Goal: Task Accomplishment & Management: Manage account settings

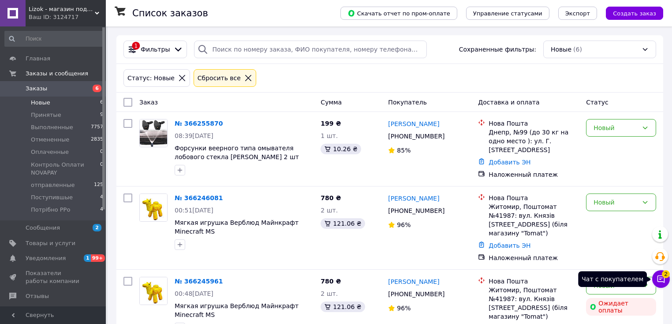
click at [664, 280] on icon at bounding box center [660, 278] width 7 height 7
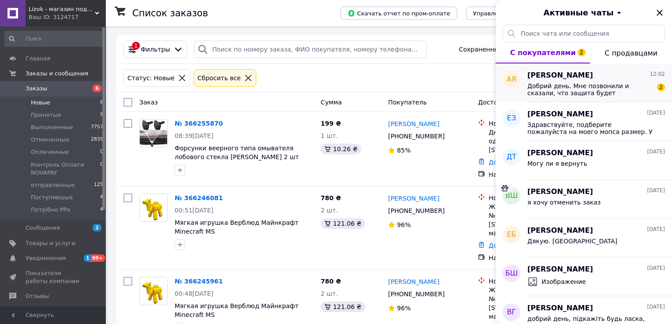
click at [555, 93] on span "Добрий день. Мне позвонили и сказали, что защита будет формироваться отдельным …" at bounding box center [589, 89] width 125 height 14
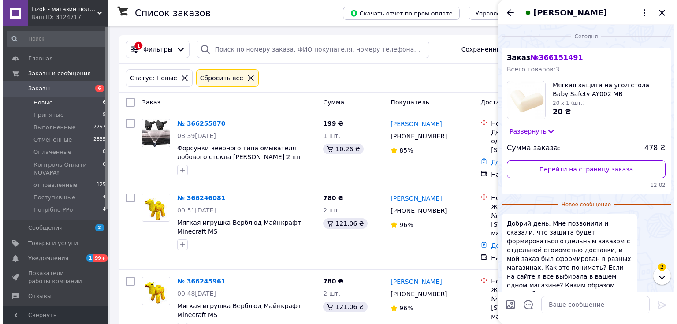
scroll to position [66, 0]
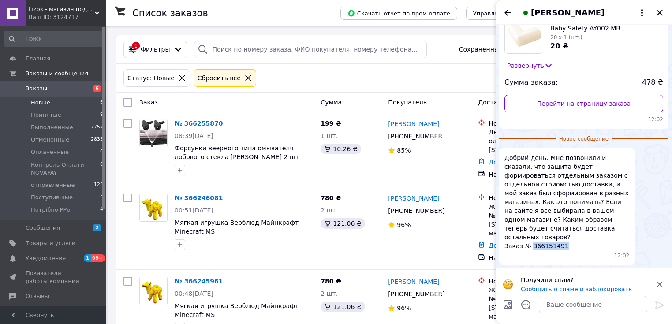
drag, startPoint x: 571, startPoint y: 238, endPoint x: 531, endPoint y: 239, distance: 40.1
click at [531, 239] on span "Добрий день. Мне позвонили и сказали, что защита будет формироваться отдельным …" at bounding box center [566, 201] width 125 height 97
copy span "366151491"
click at [30, 86] on span "Заказы" at bounding box center [37, 89] width 22 height 8
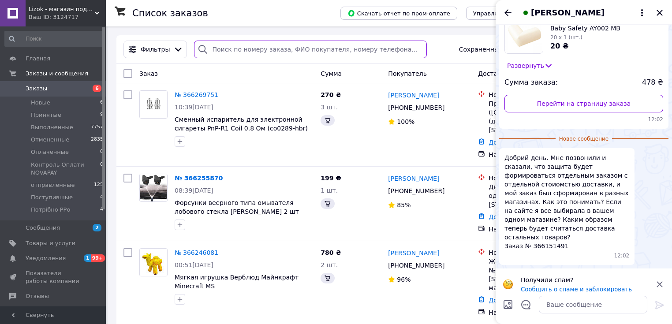
drag, startPoint x: 224, startPoint y: 51, endPoint x: 212, endPoint y: 49, distance: 11.7
click at [212, 49] on input "search" at bounding box center [310, 50] width 233 height 18
paste input "366151491"
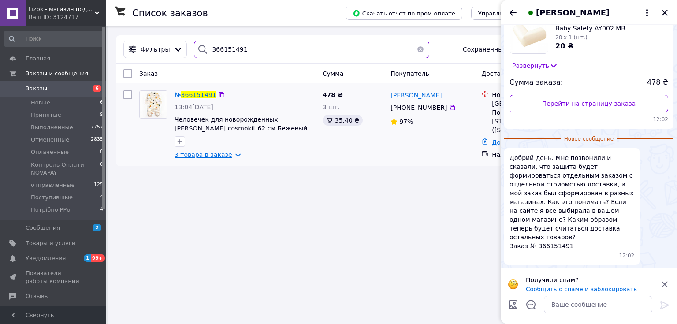
type input "366151491"
click at [229, 152] on link "3 товара в заказе" at bounding box center [204, 154] width 58 height 7
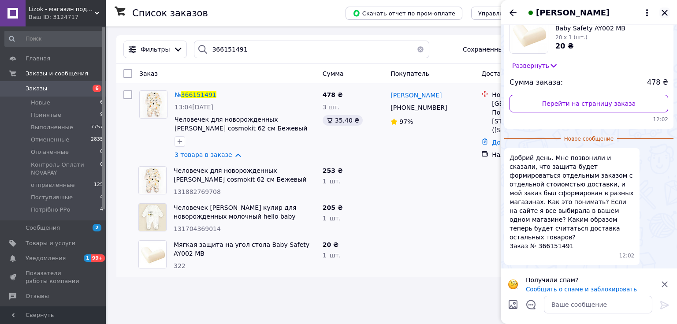
click at [663, 9] on icon "Закрыть" at bounding box center [664, 12] width 11 height 11
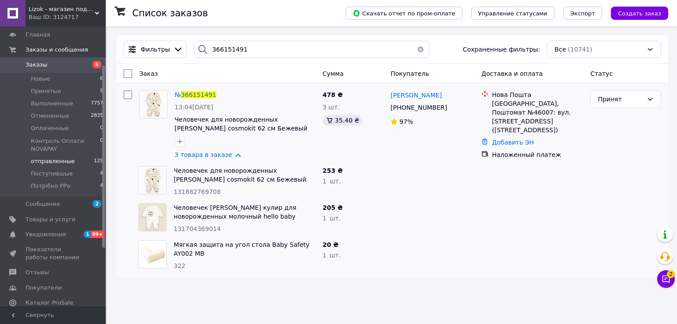
scroll to position [71, 0]
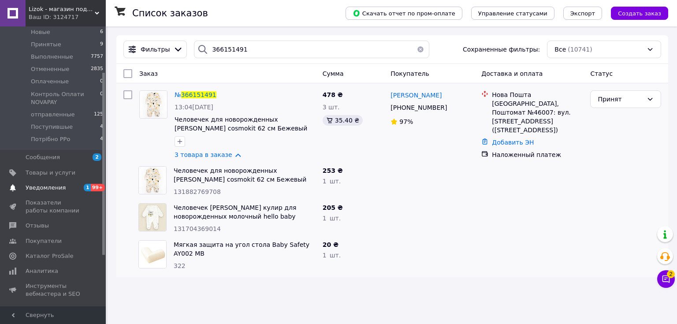
click at [70, 187] on span "Уведомления" at bounding box center [54, 188] width 56 height 8
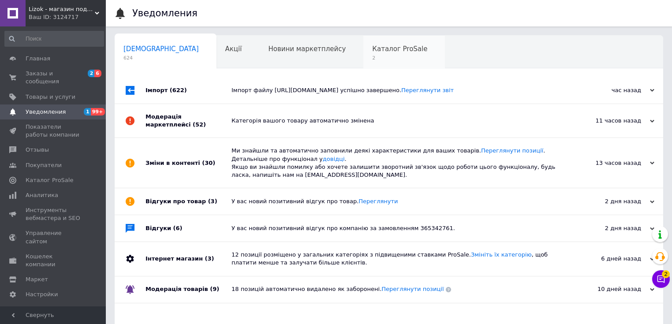
click at [372, 48] on span "Каталог ProSale" at bounding box center [399, 49] width 55 height 8
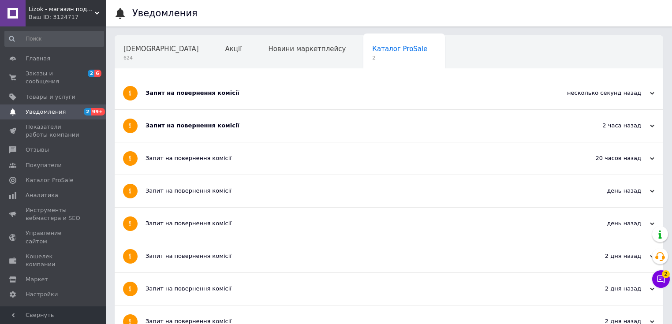
click at [231, 125] on div "Запит на повернення комісії" at bounding box center [355, 126] width 420 height 8
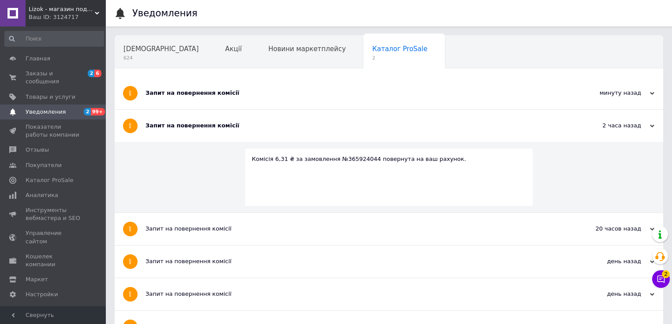
click at [347, 158] on div "Комісія 6,31 ₴ за замовлення №365924044 повернута на ваш рахунок." at bounding box center [389, 159] width 274 height 8
copy div "365924044"
click at [46, 75] on span "Заказы и сообщения" at bounding box center [54, 78] width 56 height 16
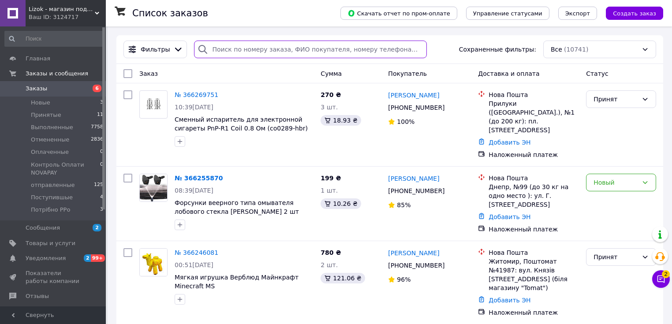
paste input "365924044"
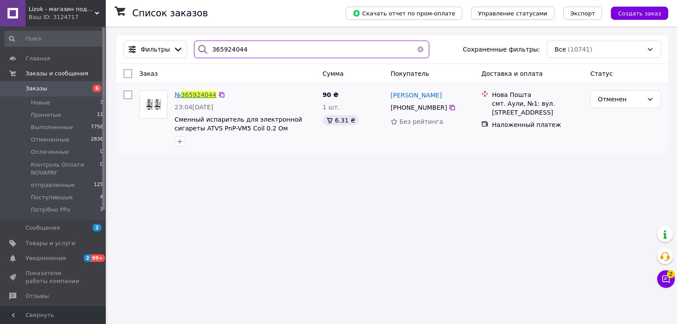
type input "365924044"
click at [191, 93] on span "365924044" at bounding box center [198, 94] width 35 height 7
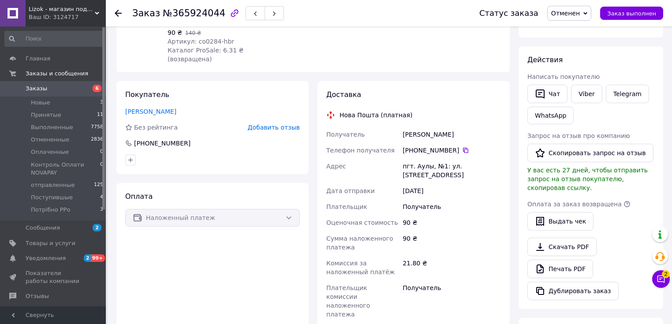
scroll to position [84, 0]
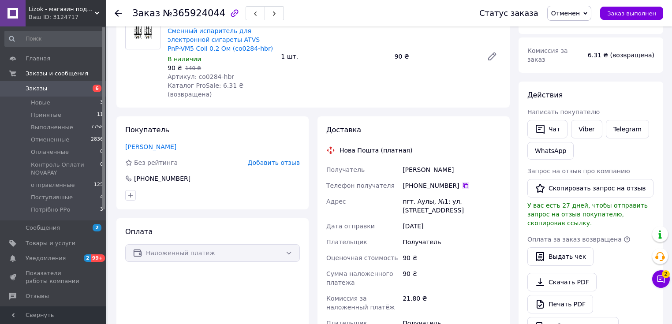
click at [463, 183] on icon at bounding box center [465, 185] width 5 height 5
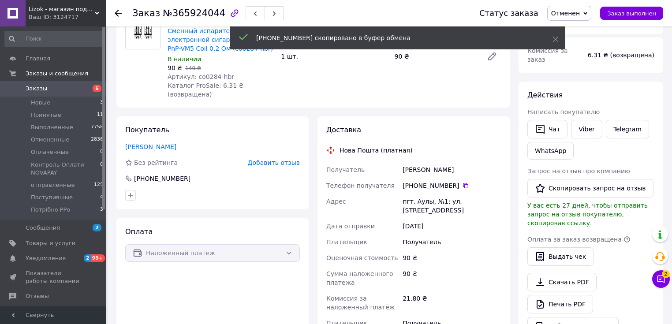
click at [60, 90] on span "Заказы" at bounding box center [54, 89] width 56 height 8
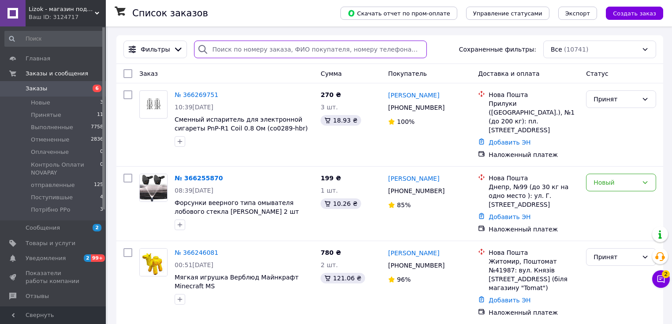
paste input "+380931103088"
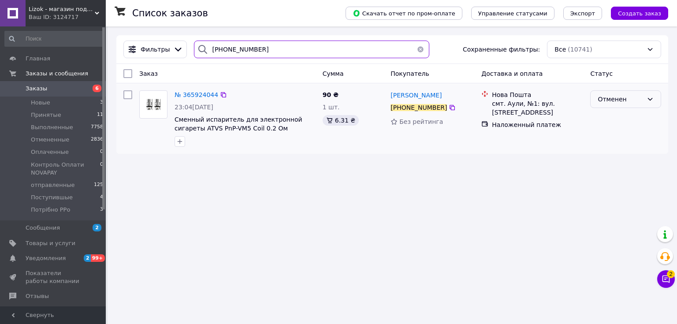
type input "+380931103088"
click at [611, 97] on div "Отменен" at bounding box center [620, 99] width 45 height 10
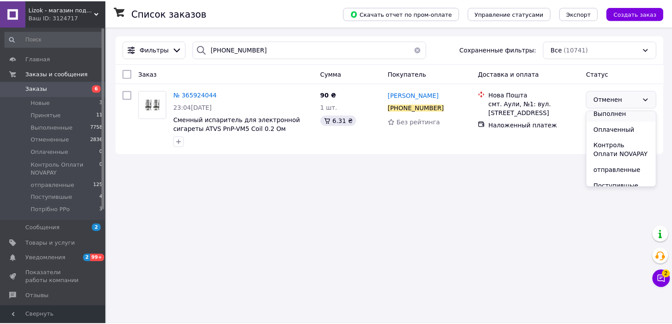
scroll to position [44, 0]
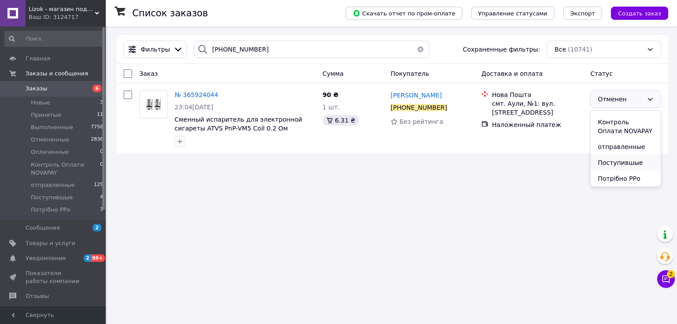
click at [629, 161] on li "Поступившые" at bounding box center [626, 163] width 70 height 16
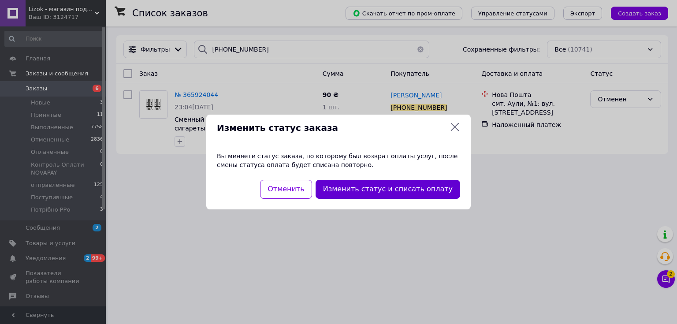
click at [409, 192] on button "Изменить статус и списать оплату" at bounding box center [388, 189] width 145 height 19
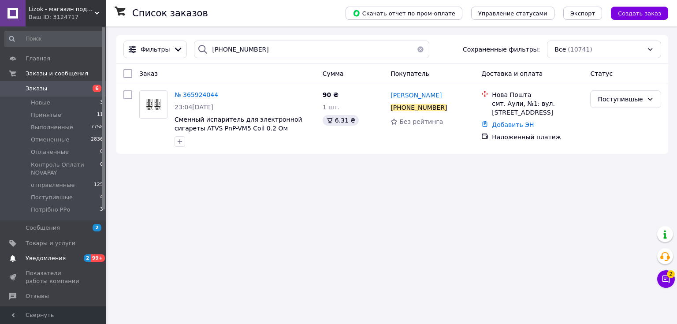
click at [65, 258] on span "Уведомления" at bounding box center [54, 258] width 56 height 8
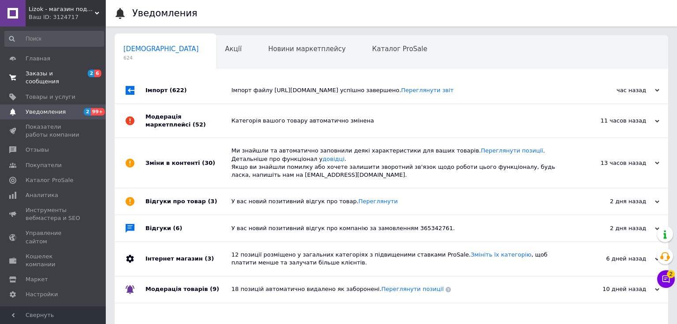
click at [53, 74] on span "Заказы и сообщения" at bounding box center [54, 78] width 56 height 16
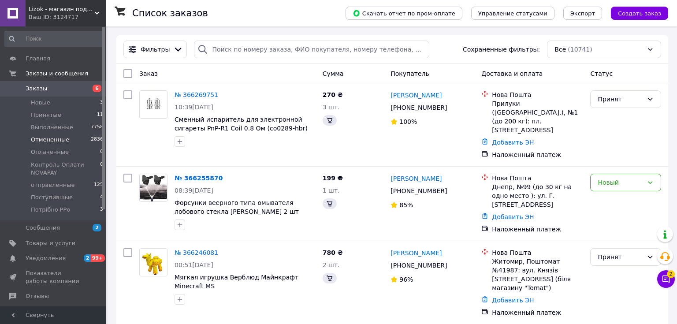
click at [63, 142] on span "Отмененные" at bounding box center [50, 140] width 38 height 8
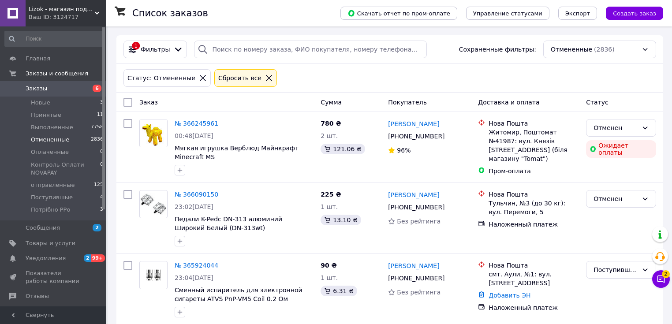
click at [42, 92] on span "Заказы" at bounding box center [37, 89] width 22 height 8
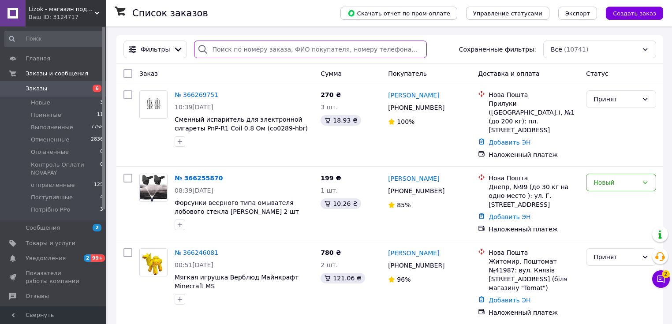
paste input "366090150"
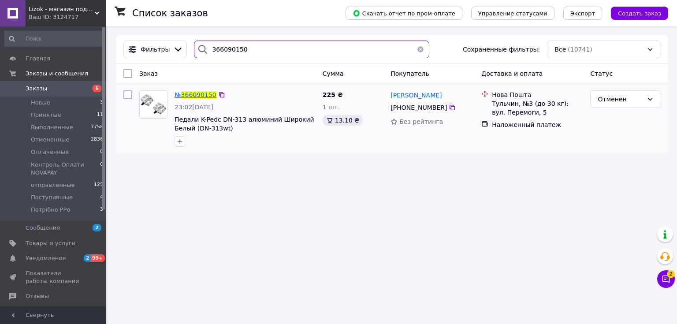
type input "366090150"
click at [198, 96] on span "366090150" at bounding box center [198, 94] width 35 height 7
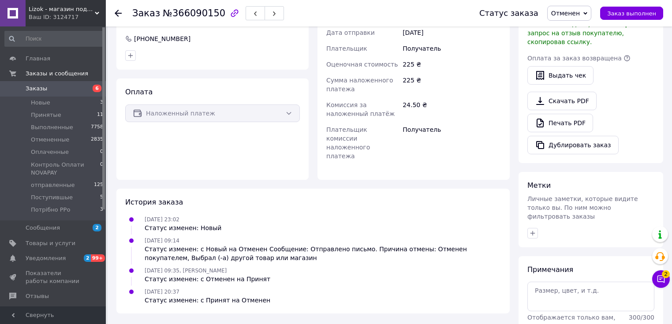
scroll to position [317, 0]
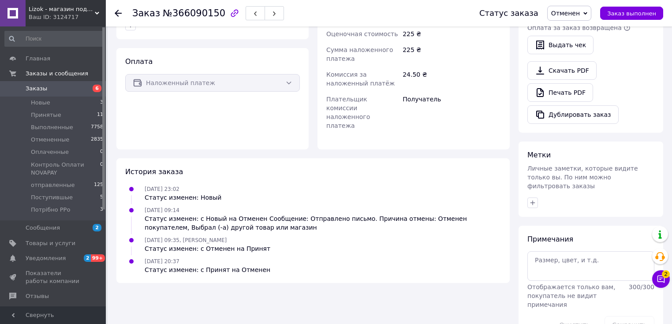
click at [46, 86] on span "Заказы" at bounding box center [54, 89] width 56 height 8
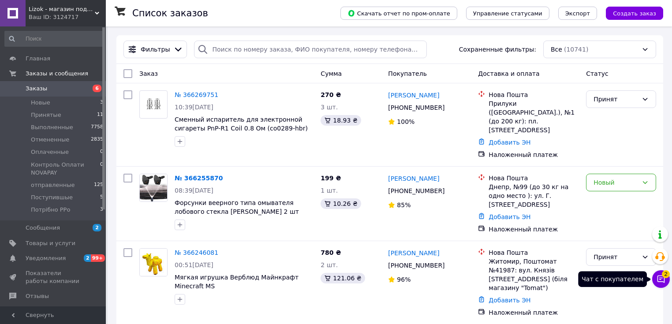
click at [666, 279] on button "Чат с покупателем 2" at bounding box center [661, 279] width 18 height 18
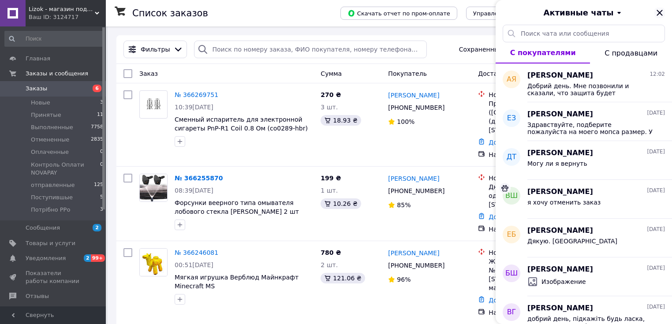
click at [658, 7] on icon "Закрыть" at bounding box center [659, 12] width 11 height 11
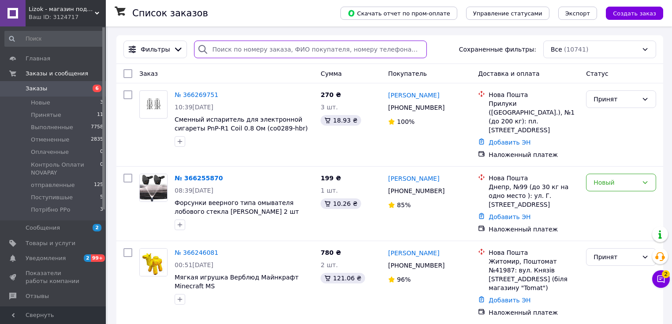
paste input "365924044"
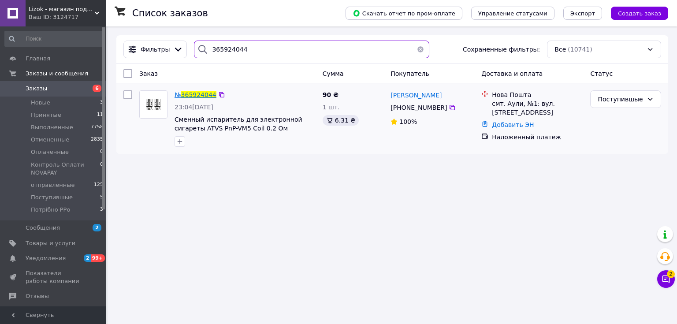
type input "365924044"
click at [203, 92] on span "365924044" at bounding box center [198, 94] width 35 height 7
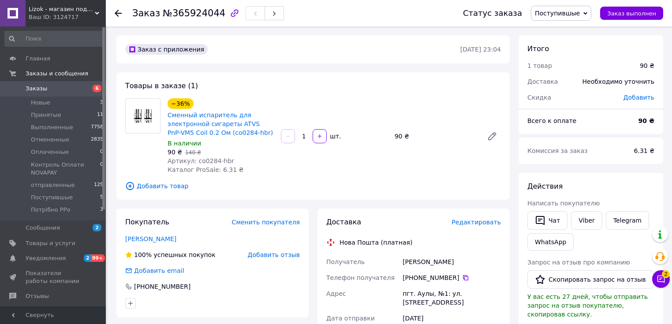
click at [41, 90] on span "Заказы" at bounding box center [37, 89] width 22 height 8
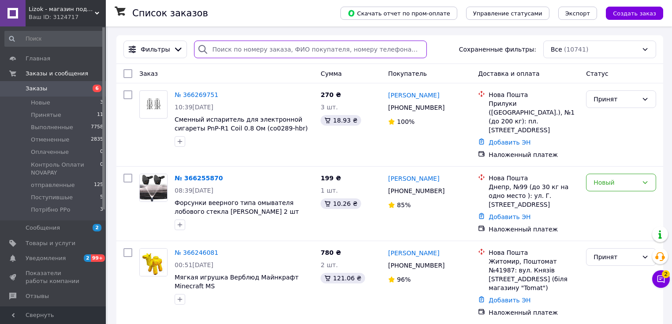
paste input "+380960967668"
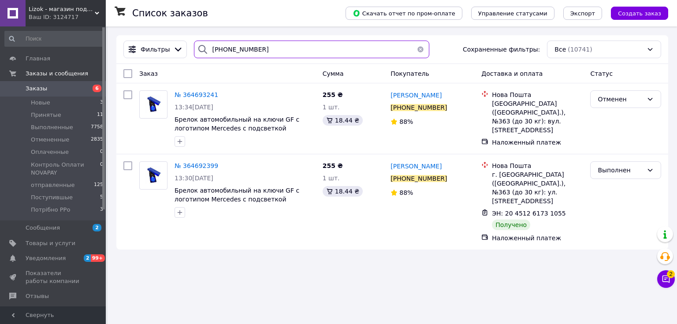
type input "+380960967668"
click at [76, 255] on span "Уведомления" at bounding box center [54, 258] width 56 height 8
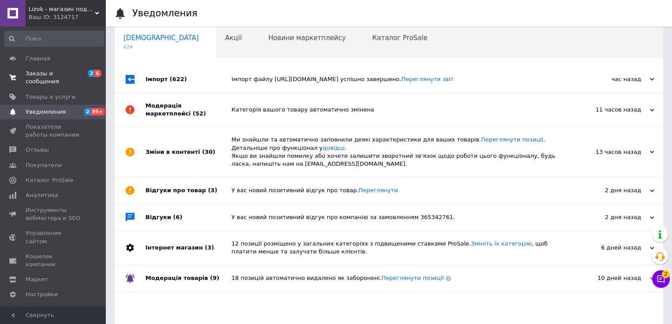
scroll to position [30, 0]
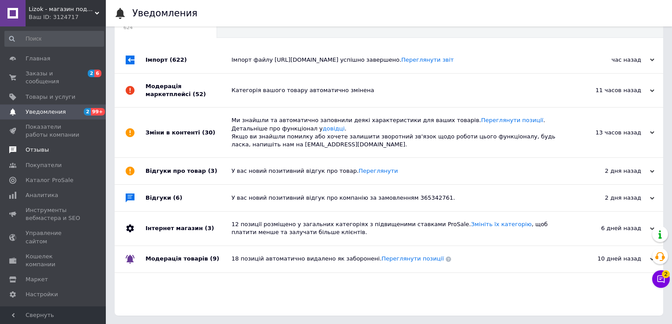
click at [55, 146] on span "Отзывы" at bounding box center [54, 150] width 56 height 8
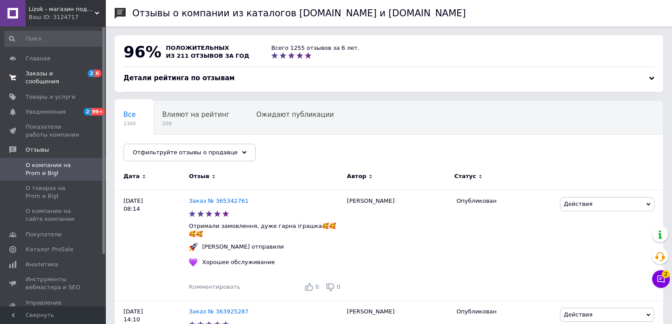
click at [42, 74] on span "Заказы и сообщения" at bounding box center [54, 78] width 56 height 16
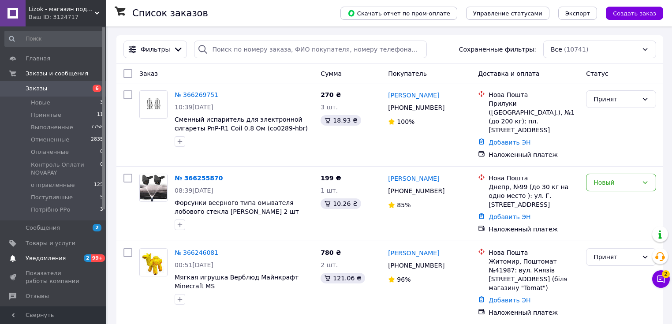
click at [68, 261] on span "Уведомления" at bounding box center [54, 258] width 56 height 8
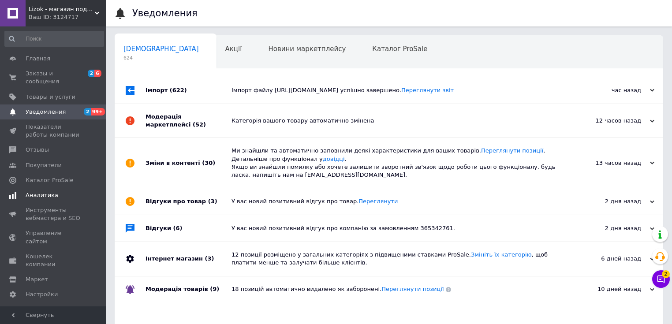
click at [46, 191] on span "Аналитика" at bounding box center [42, 195] width 33 height 8
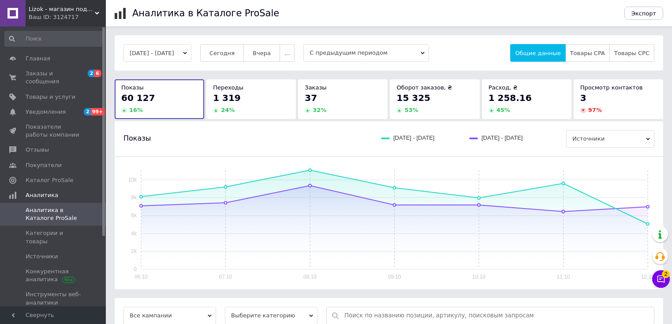
click at [187, 54] on icon "button" at bounding box center [185, 53] width 4 height 4
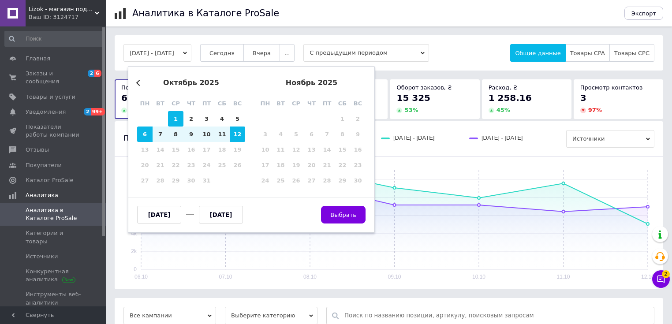
click at [173, 122] on div "1" at bounding box center [175, 118] width 15 height 15
type input "[DATE]"
click at [236, 135] on div "12" at bounding box center [237, 133] width 15 height 15
type input "[DATE]"
click at [342, 220] on button "Выбрать" at bounding box center [343, 215] width 45 height 18
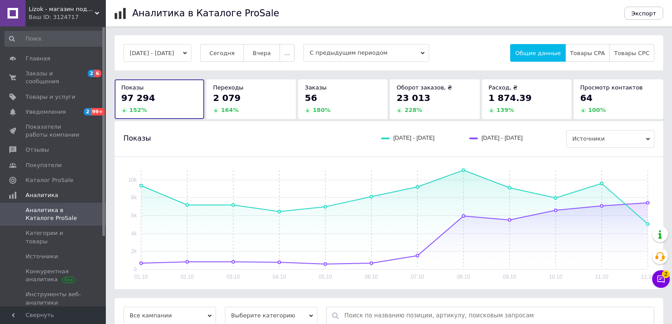
click at [89, 8] on span "Lizok - магазин подарков" at bounding box center [62, 9] width 66 height 8
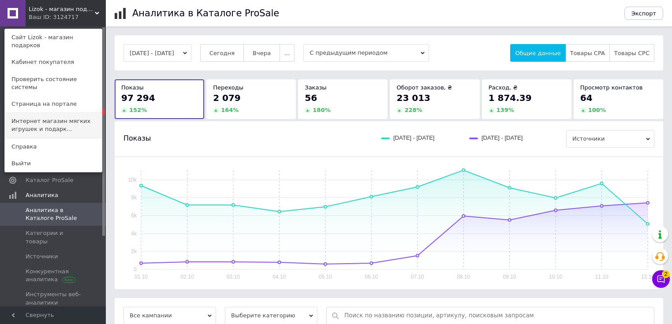
click at [58, 113] on link "Интернет магазин мягких игрушек и подарк..." at bounding box center [53, 125] width 97 height 25
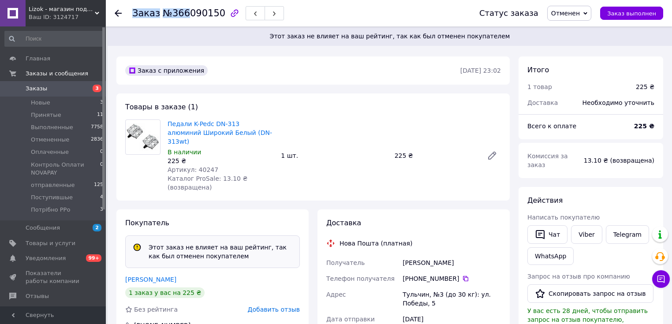
drag, startPoint x: 214, startPoint y: 14, endPoint x: 177, endPoint y: 10, distance: 37.2
click at [169, 16] on div "Заказ №366090150" at bounding box center [208, 13] width 152 height 15
click at [182, 12] on span "№366090150" at bounding box center [194, 13] width 63 height 11
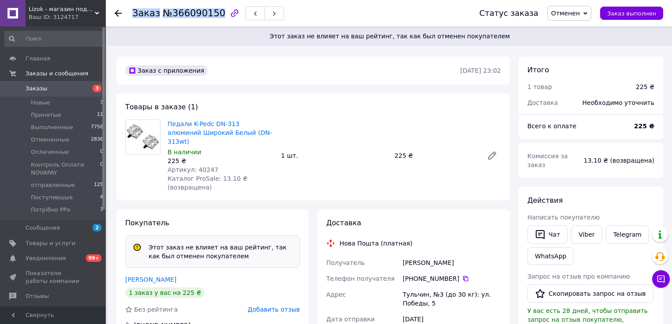
click at [182, 12] on span "№366090150" at bounding box center [194, 13] width 63 height 11
drag, startPoint x: 168, startPoint y: 13, endPoint x: 212, endPoint y: 14, distance: 43.2
click at [212, 14] on span "№366090150" at bounding box center [194, 13] width 63 height 11
copy span "366090150"
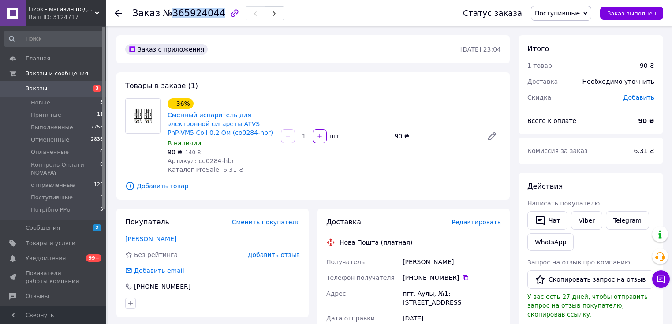
drag, startPoint x: 212, startPoint y: 11, endPoint x: 166, endPoint y: 12, distance: 46.3
click at [166, 12] on span "№365924044" at bounding box center [194, 13] width 63 height 11
copy span "365924044"
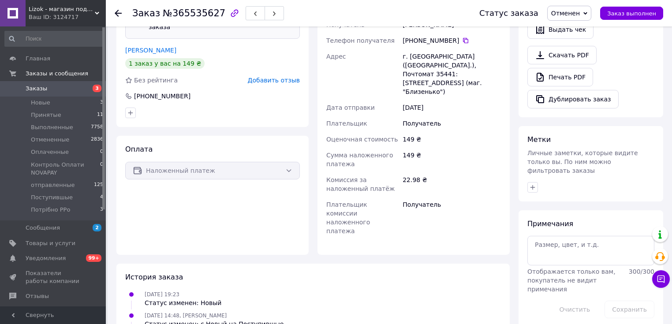
scroll to position [156, 0]
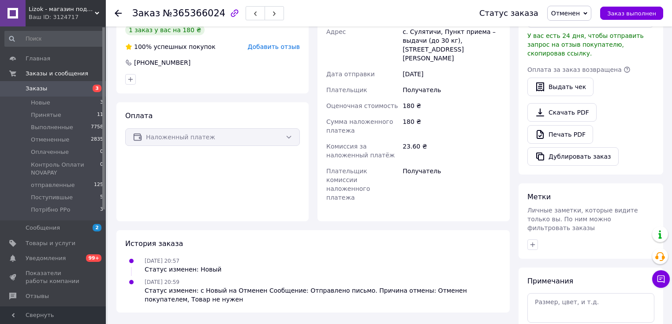
scroll to position [211, 0]
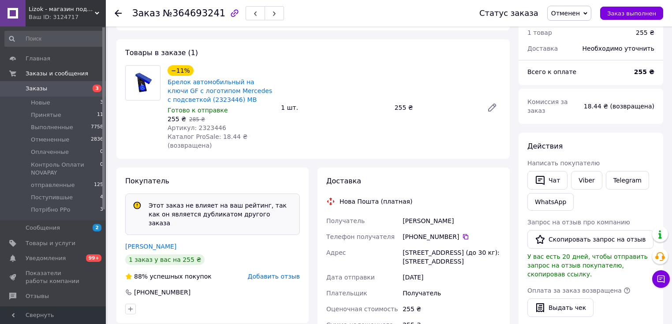
scroll to position [176, 0]
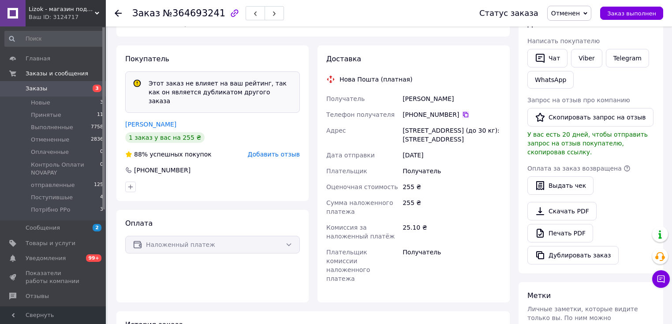
click at [462, 115] on icon at bounding box center [465, 114] width 7 height 7
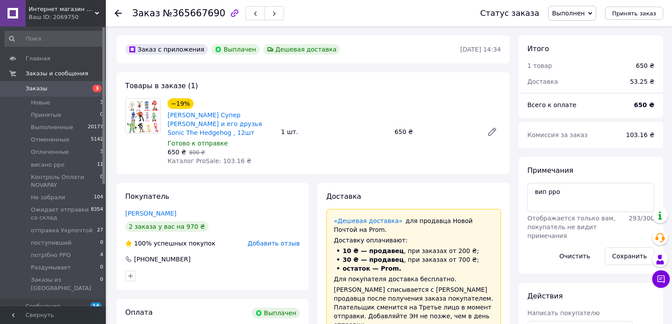
scroll to position [74, 0]
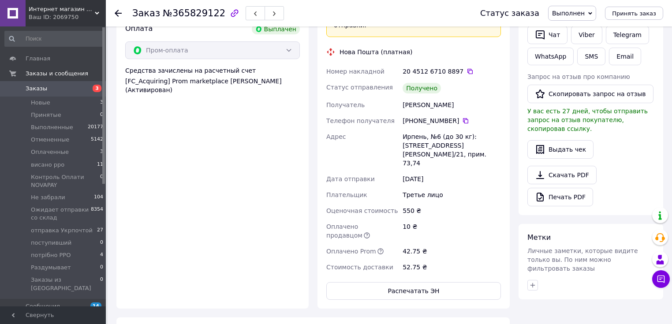
scroll to position [74, 0]
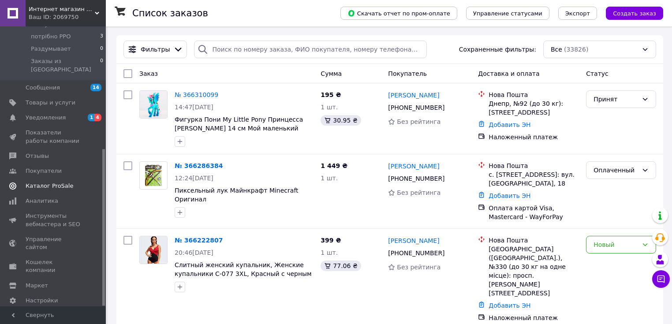
scroll to position [219, 0]
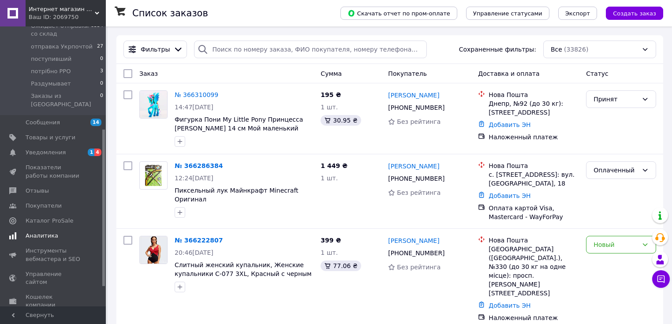
click at [49, 232] on span "Аналитика" at bounding box center [42, 236] width 33 height 8
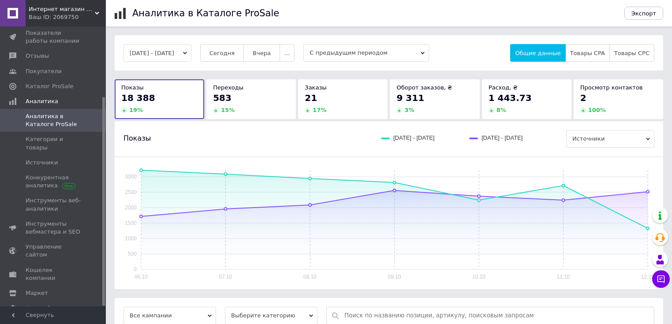
click at [187, 51] on icon "button" at bounding box center [185, 53] width 4 height 4
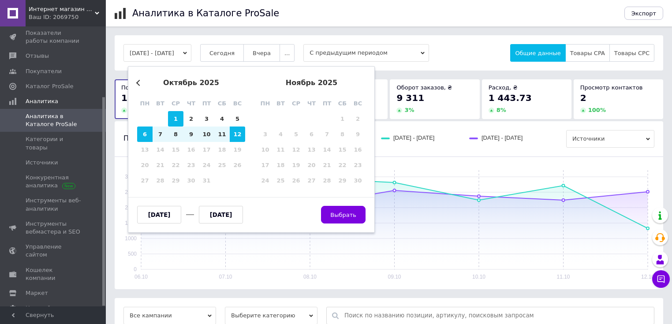
click at [176, 117] on div "1" at bounding box center [175, 118] width 15 height 15
type input "[DATE]"
click at [241, 131] on div "12" at bounding box center [237, 133] width 15 height 15
type input "[DATE]"
click at [340, 212] on span "Выбрать" at bounding box center [343, 215] width 26 height 7
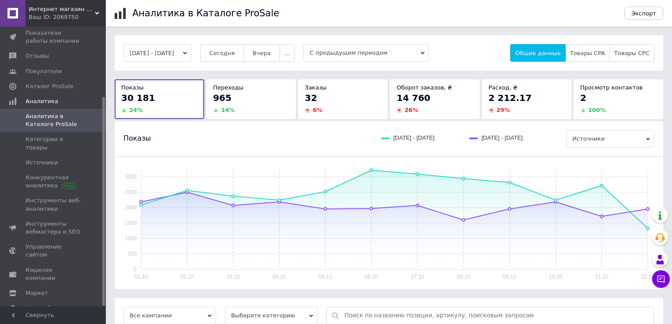
click at [191, 53] on button "[DATE] - [DATE]" at bounding box center [157, 53] width 68 height 18
click at [374, 52] on span "С предыдущим периодом" at bounding box center [366, 53] width 126 height 18
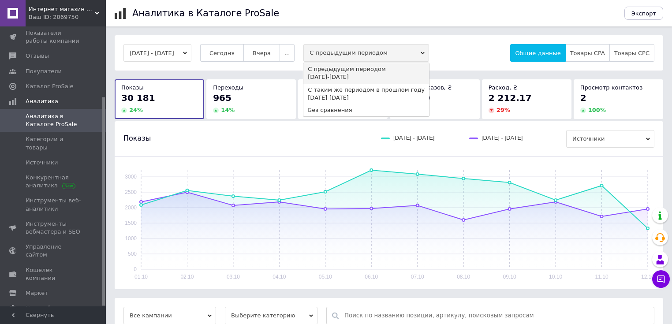
click at [380, 49] on span "С предыдущим периодом" at bounding box center [366, 53] width 126 height 18
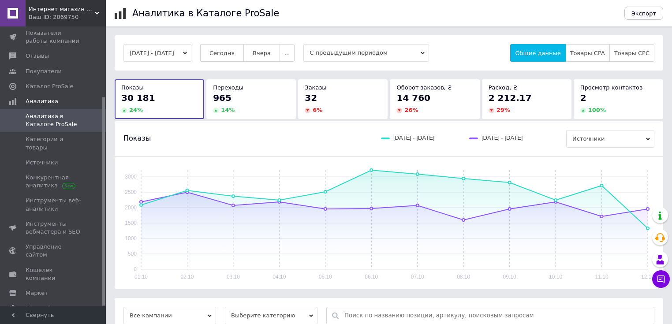
click at [191, 52] on button "[DATE] - [DATE]" at bounding box center [157, 53] width 68 height 18
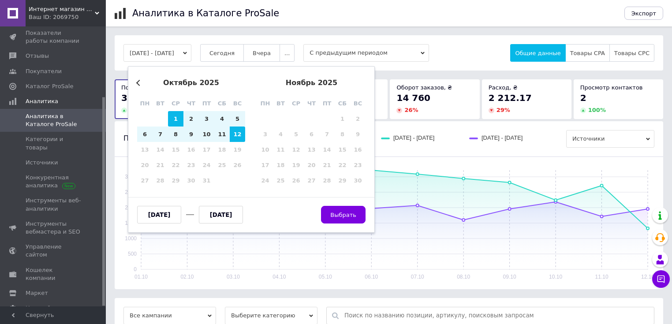
click at [137, 82] on button "Previous Month" at bounding box center [139, 83] width 6 height 6
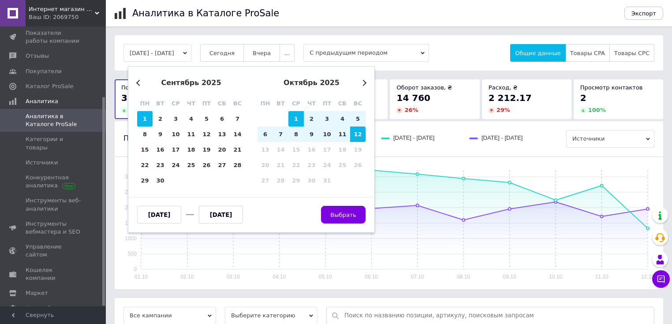
click at [145, 115] on div "1" at bounding box center [144, 118] width 15 height 15
type input "[DATE]"
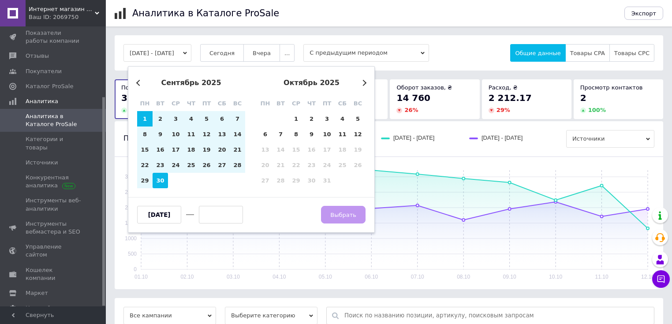
click at [162, 182] on div "30" at bounding box center [159, 180] width 15 height 15
type input "[DATE]"
click at [347, 212] on span "Выбрать" at bounding box center [343, 215] width 26 height 7
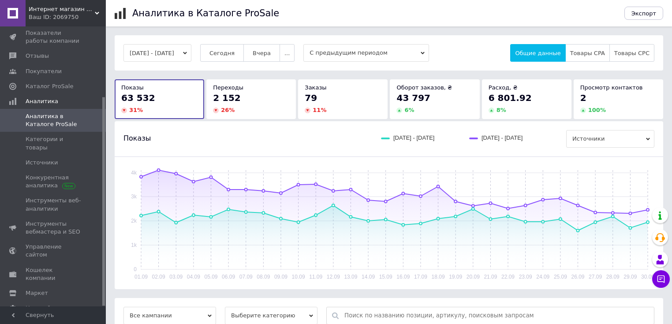
click at [191, 50] on button "[DATE] - [DATE]" at bounding box center [157, 53] width 68 height 18
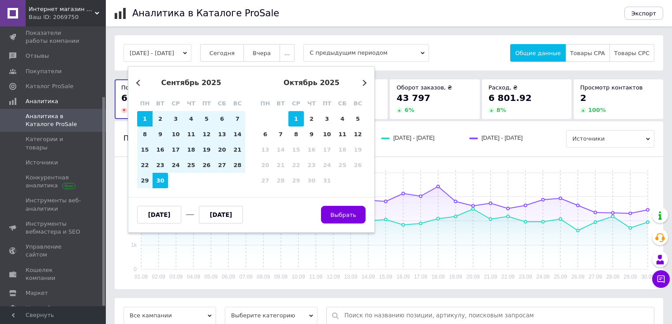
click at [298, 116] on div "1" at bounding box center [295, 118] width 15 height 15
type input "[DATE]"
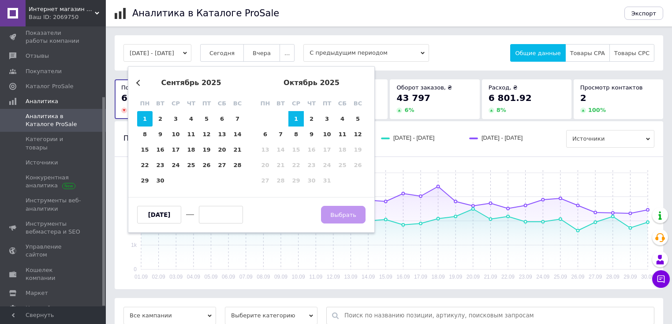
click at [144, 122] on div "1" at bounding box center [144, 118] width 15 height 15
type input "[DATE]"
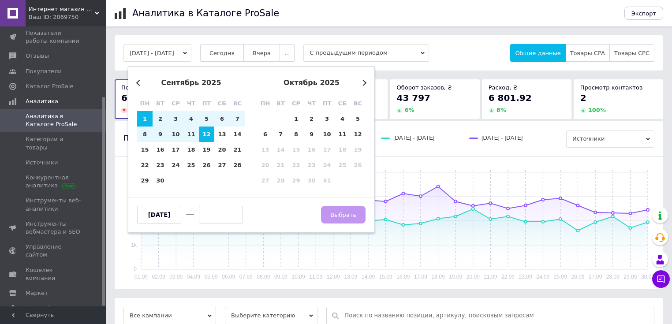
click at [207, 136] on div "12" at bounding box center [206, 133] width 15 height 15
type input "[DATE]"
click at [351, 212] on span "Выбрать" at bounding box center [343, 215] width 26 height 7
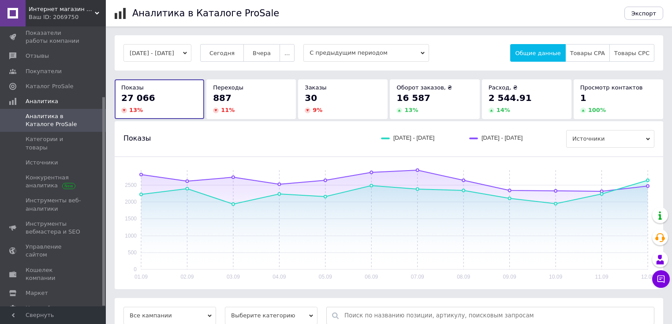
click at [191, 50] on button "[DATE] - [DATE]" at bounding box center [157, 53] width 68 height 18
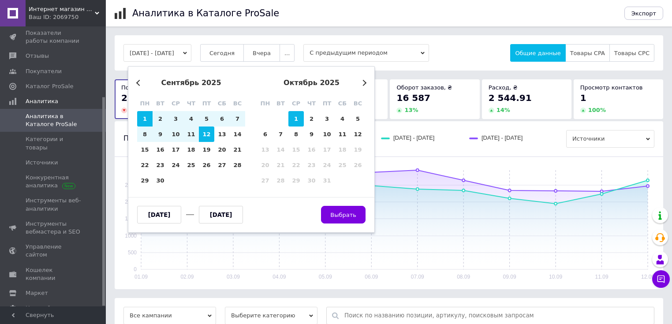
click at [294, 118] on div "1" at bounding box center [295, 118] width 15 height 15
type input "[DATE]"
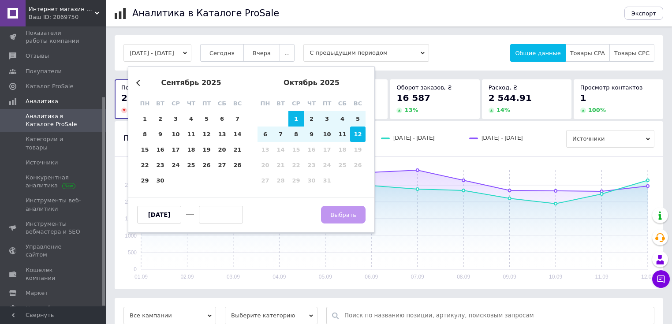
click at [359, 134] on div "12" at bounding box center [357, 133] width 15 height 15
type input "[DATE]"
click at [346, 207] on button "Выбрать" at bounding box center [343, 215] width 45 height 18
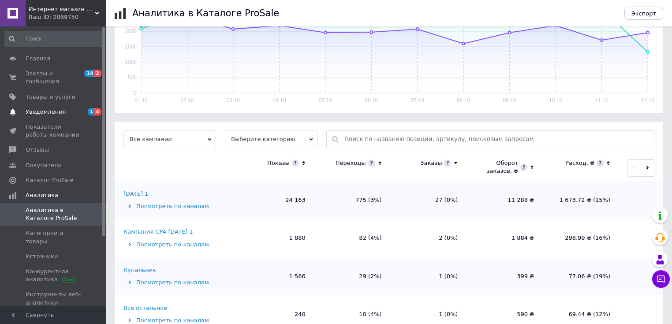
click at [56, 104] on link "Уведомления 1 4" at bounding box center [54, 111] width 108 height 15
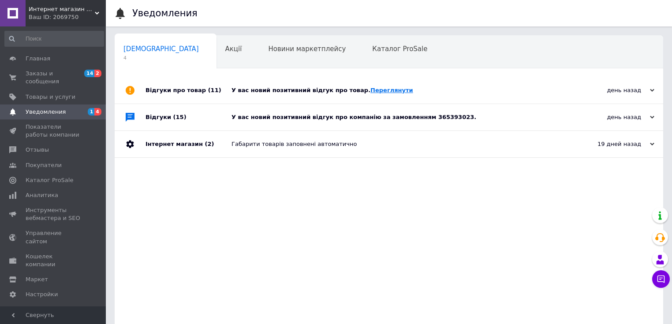
click at [370, 88] on link "Переглянути" at bounding box center [391, 90] width 43 height 7
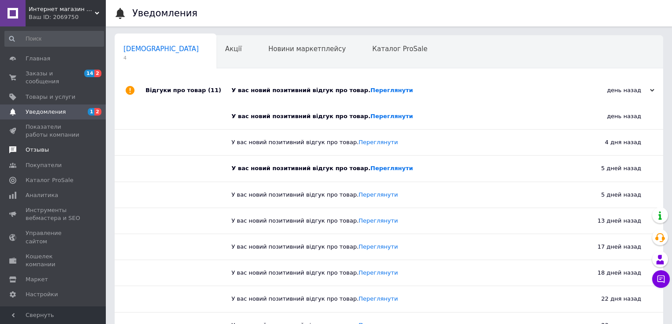
click at [40, 146] on span "Отзывы" at bounding box center [37, 150] width 23 height 8
